Goal: Task Accomplishment & Management: Manage account settings

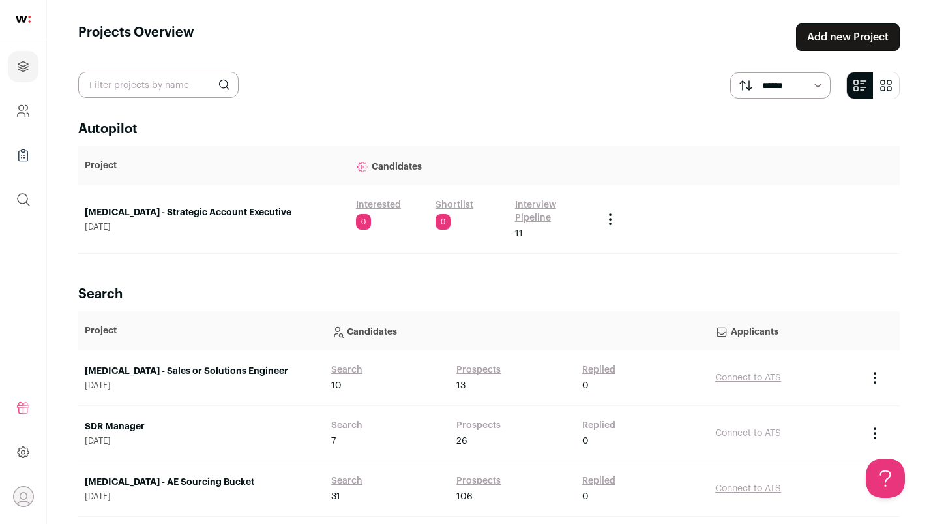
click at [379, 205] on link "Interested" at bounding box center [378, 204] width 45 height 13
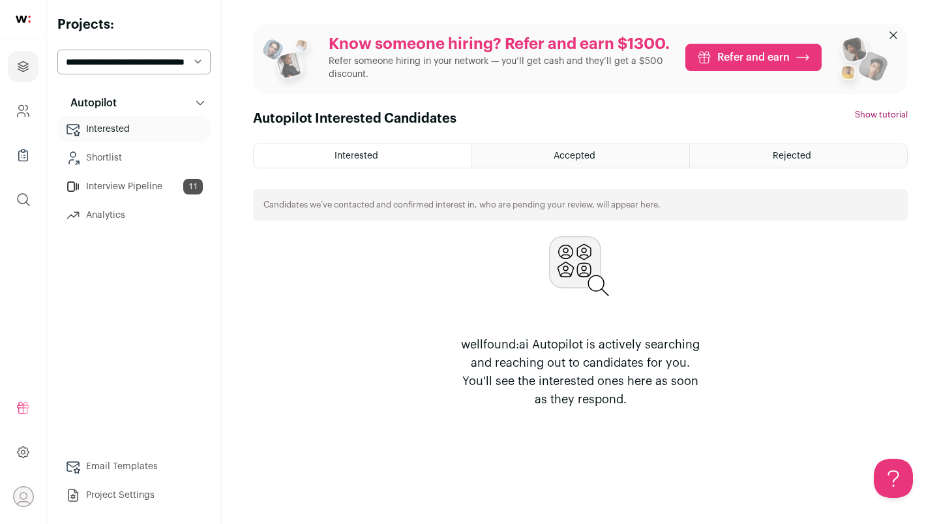
click at [520, 156] on div "Accepted" at bounding box center [580, 155] width 217 height 23
click at [548, 160] on div "Accepted" at bounding box center [580, 155] width 217 height 23
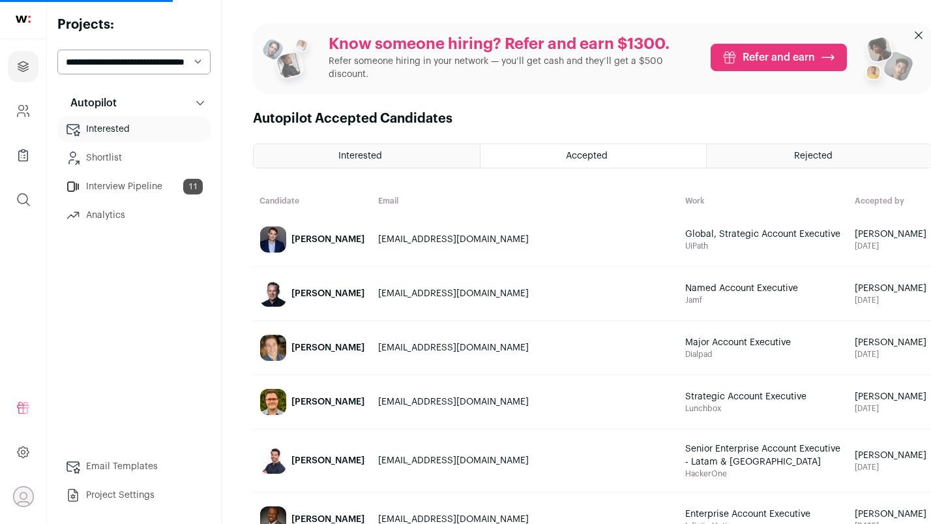
click at [173, 179] on link "Interview Pipeline 11" at bounding box center [133, 186] width 153 height 26
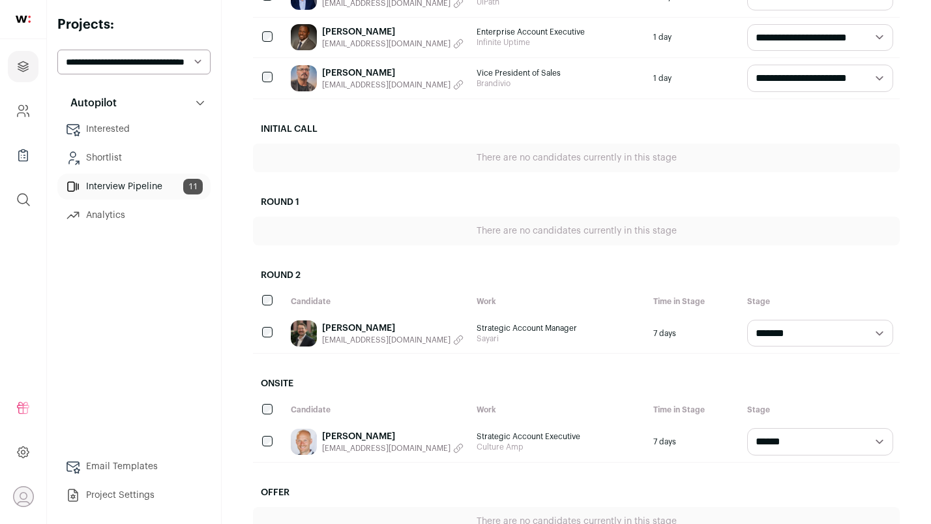
scroll to position [529, 0]
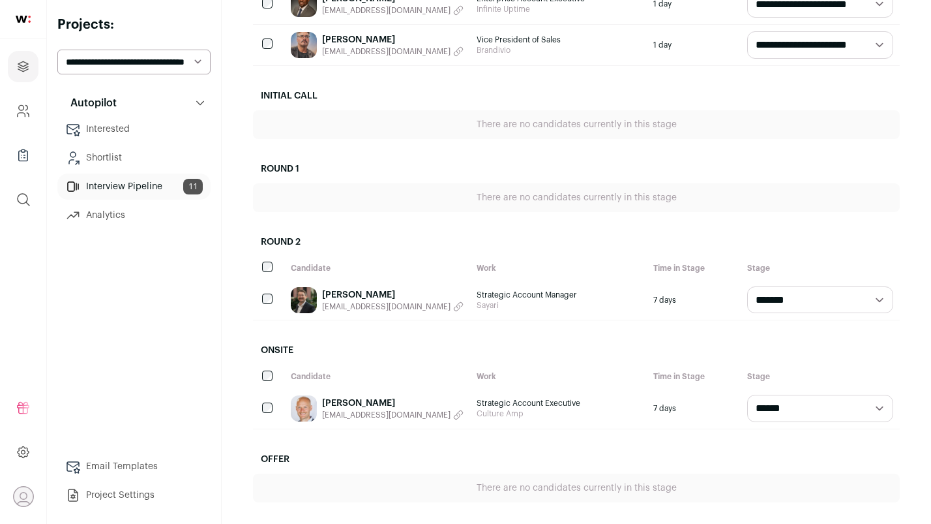
click at [401, 400] on link "[PERSON_NAME]" at bounding box center [393, 402] width 142 height 13
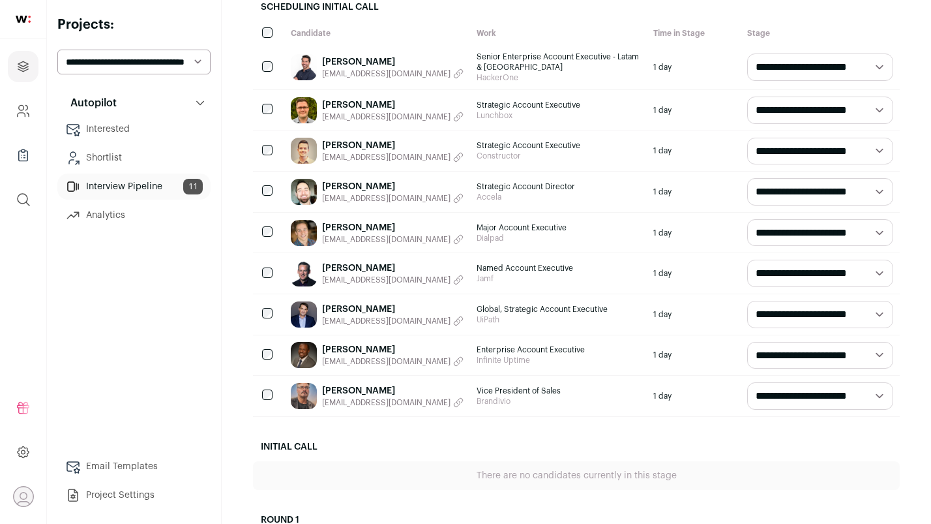
scroll to position [175, 0]
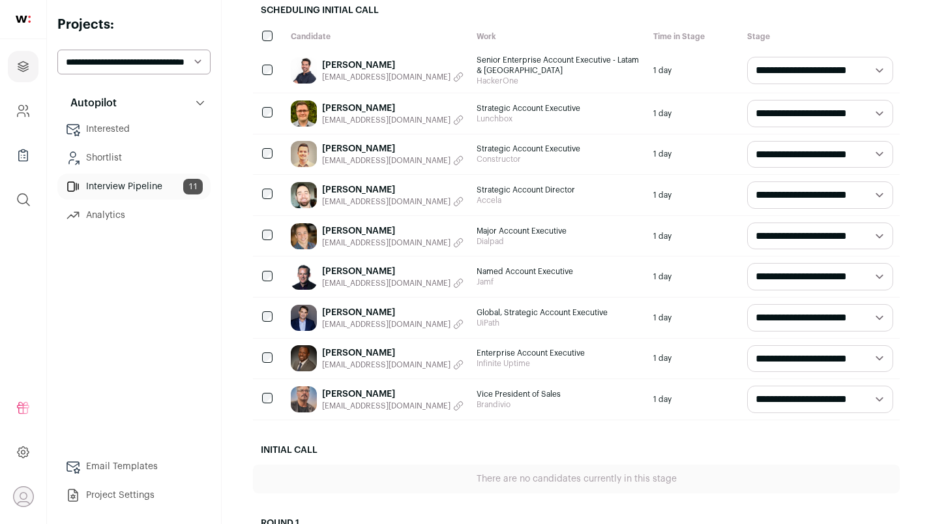
click at [499, 271] on span "Named Account Executive" at bounding box center [559, 271] width 164 height 10
click at [303, 282] on img at bounding box center [304, 276] width 26 height 26
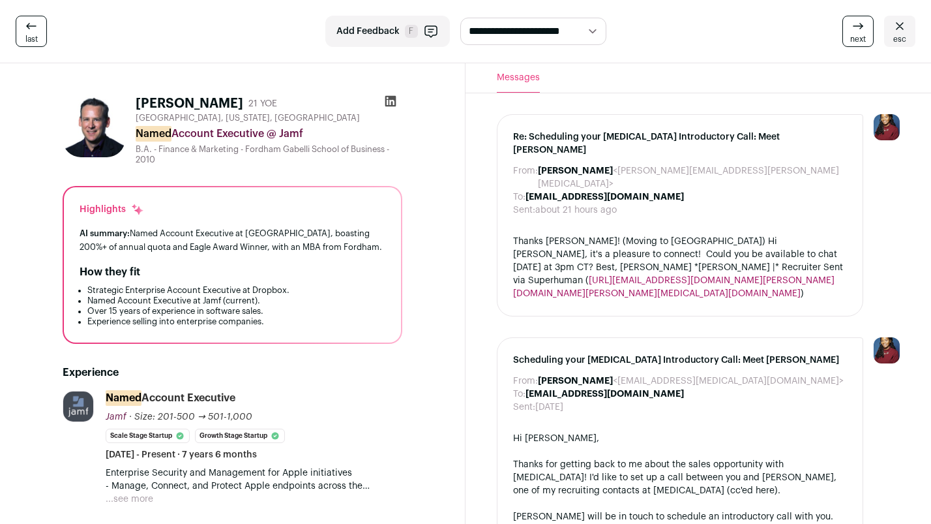
click at [897, 37] on span "esc" at bounding box center [899, 39] width 13 height 10
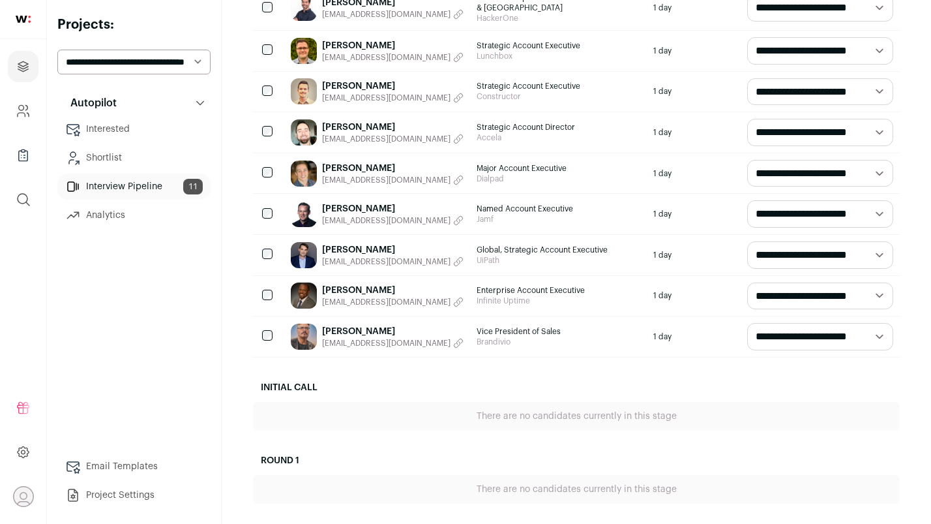
scroll to position [248, 0]
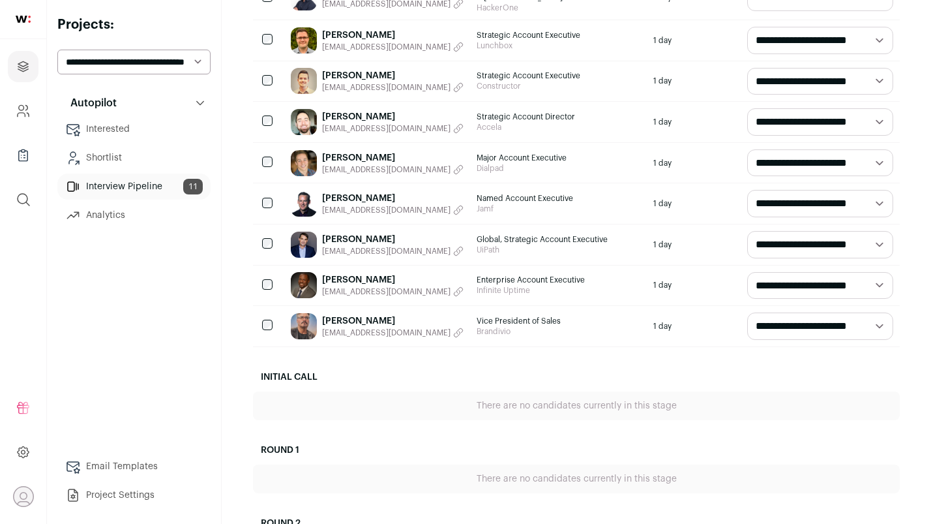
click at [517, 321] on span "Vice President of Sales" at bounding box center [559, 321] width 164 height 10
click at [365, 314] on link "[PERSON_NAME]" at bounding box center [393, 320] width 142 height 13
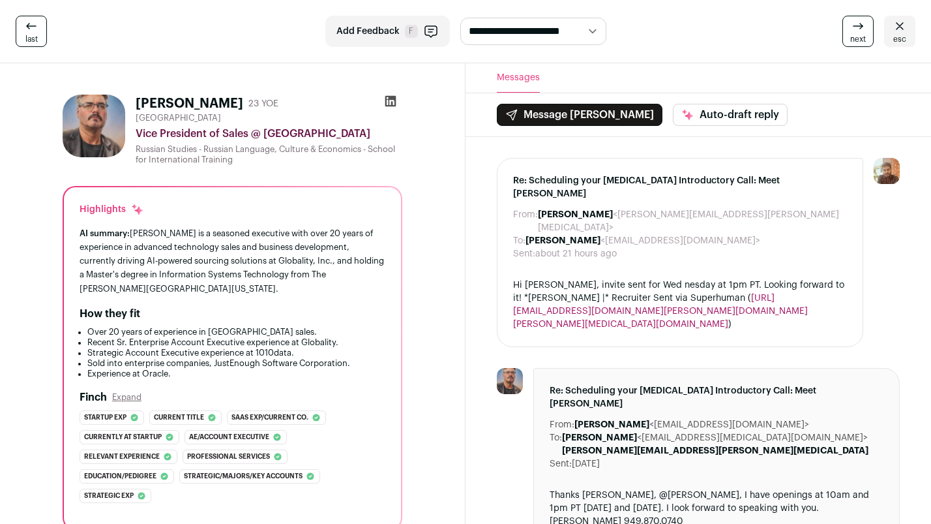
click at [365, 314] on div "How they fit" at bounding box center [233, 314] width 306 height 16
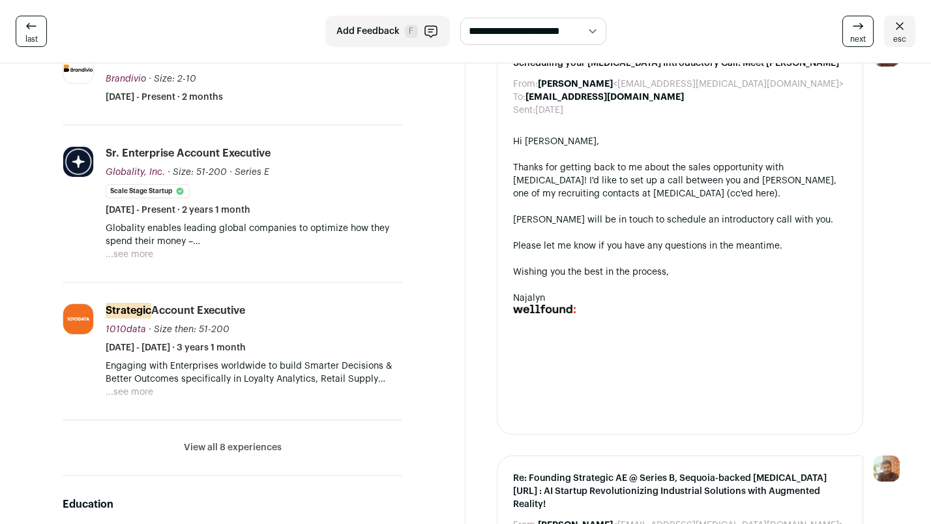
scroll to position [528, 0]
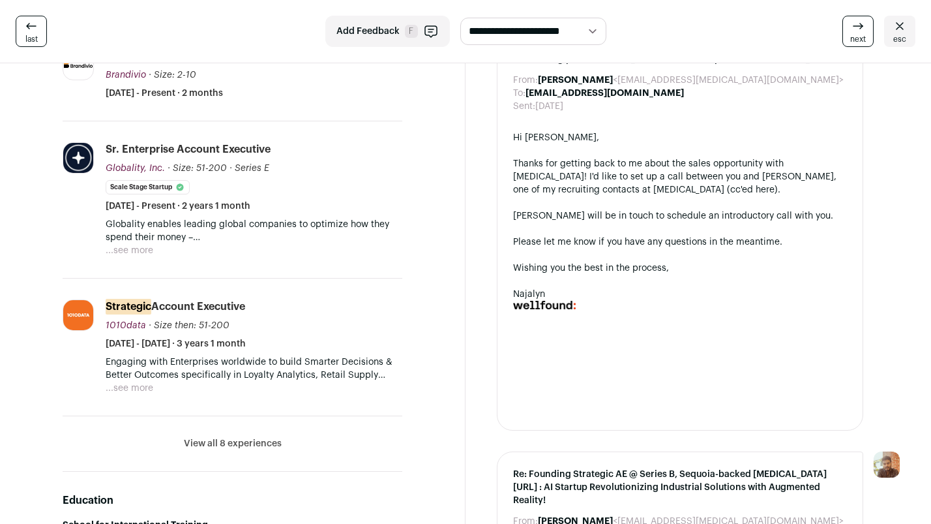
click at [892, 40] on link "esc" at bounding box center [899, 31] width 31 height 31
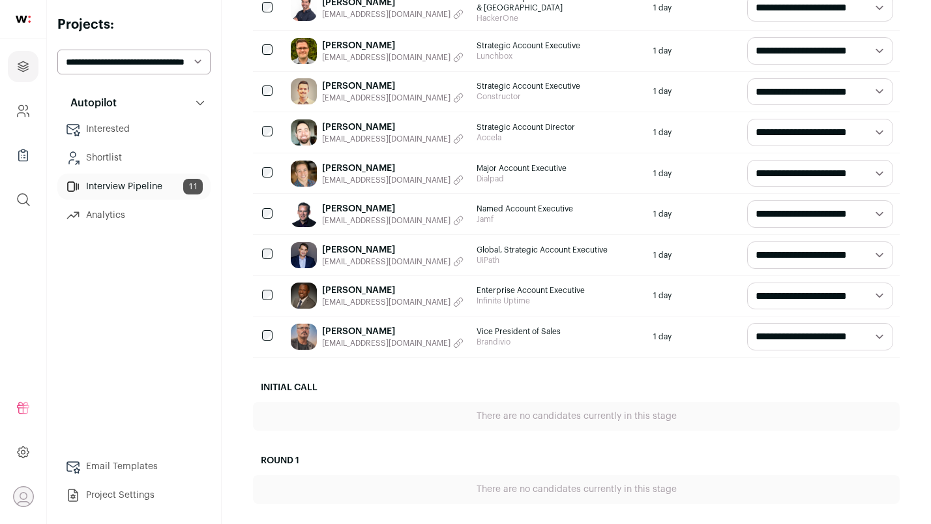
scroll to position [239, 0]
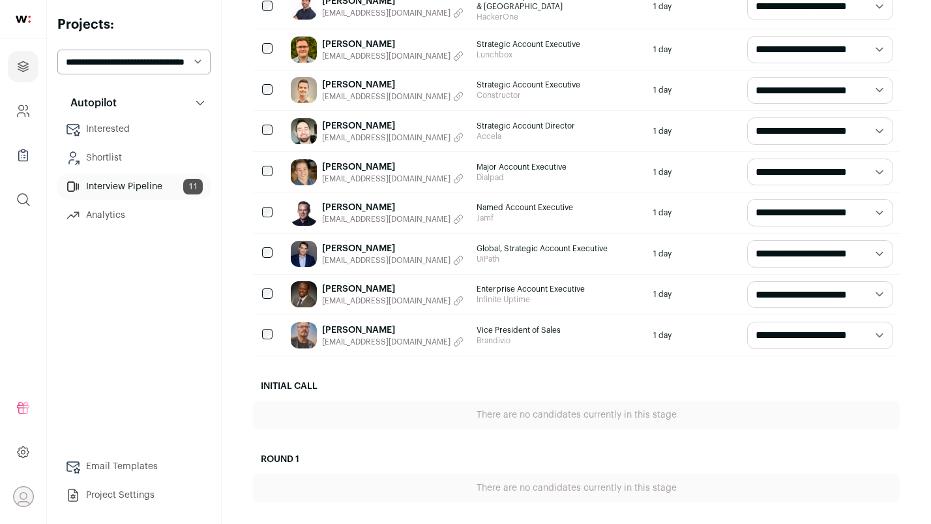
click at [157, 224] on link "Analytics" at bounding box center [133, 215] width 153 height 26
click at [112, 210] on link "Analytics" at bounding box center [133, 215] width 153 height 26
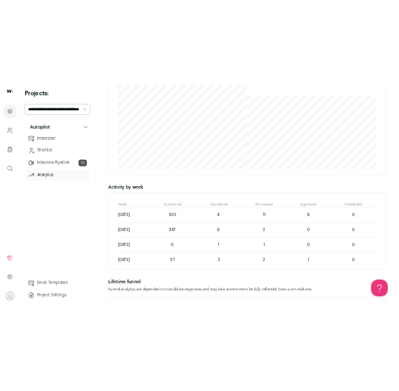
scroll to position [585, 0]
